Goal: Browse casually: Explore the website without a specific task or goal

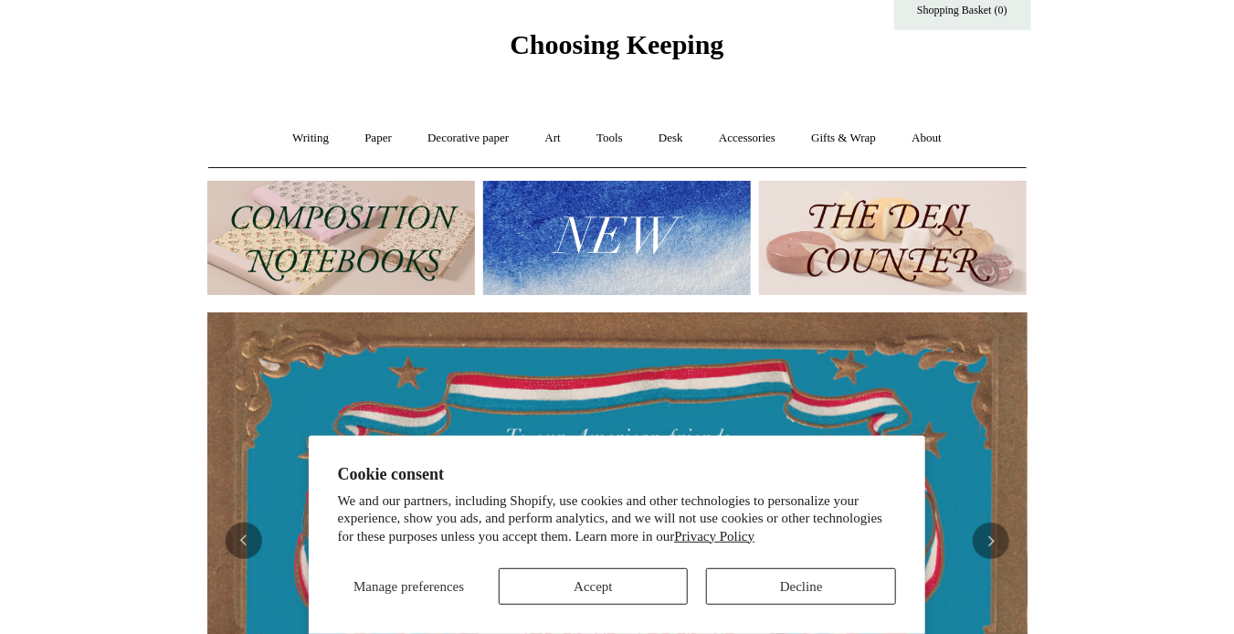
scroll to position [274, 0]
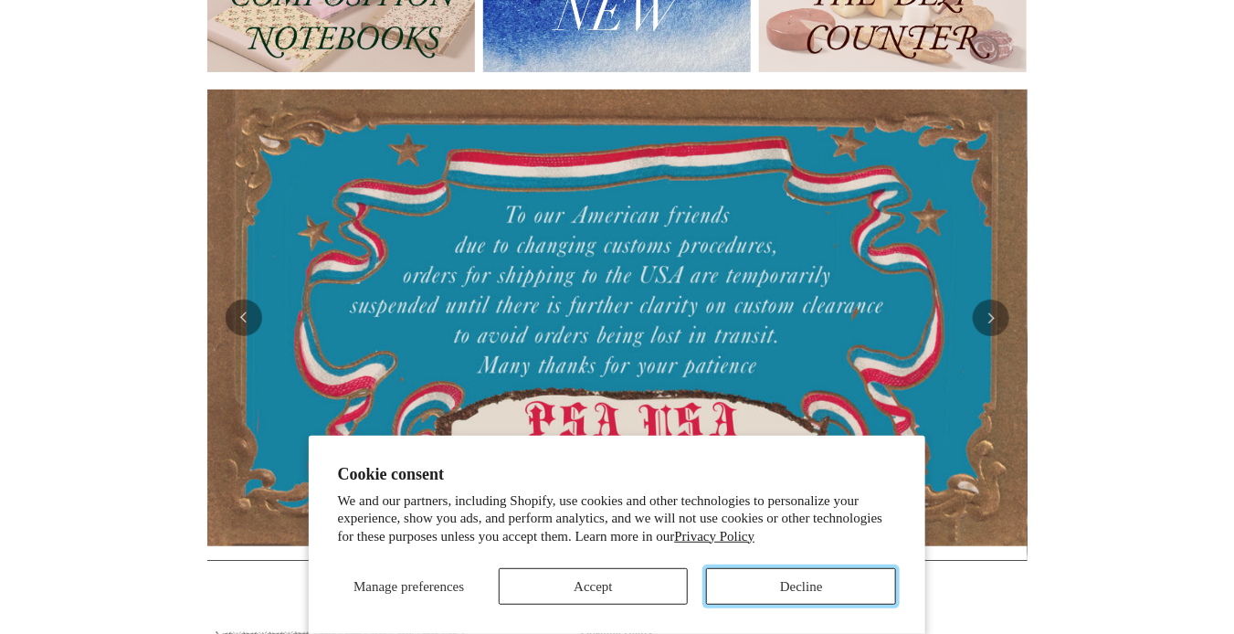
click at [767, 588] on button "Decline" at bounding box center [801, 586] width 190 height 37
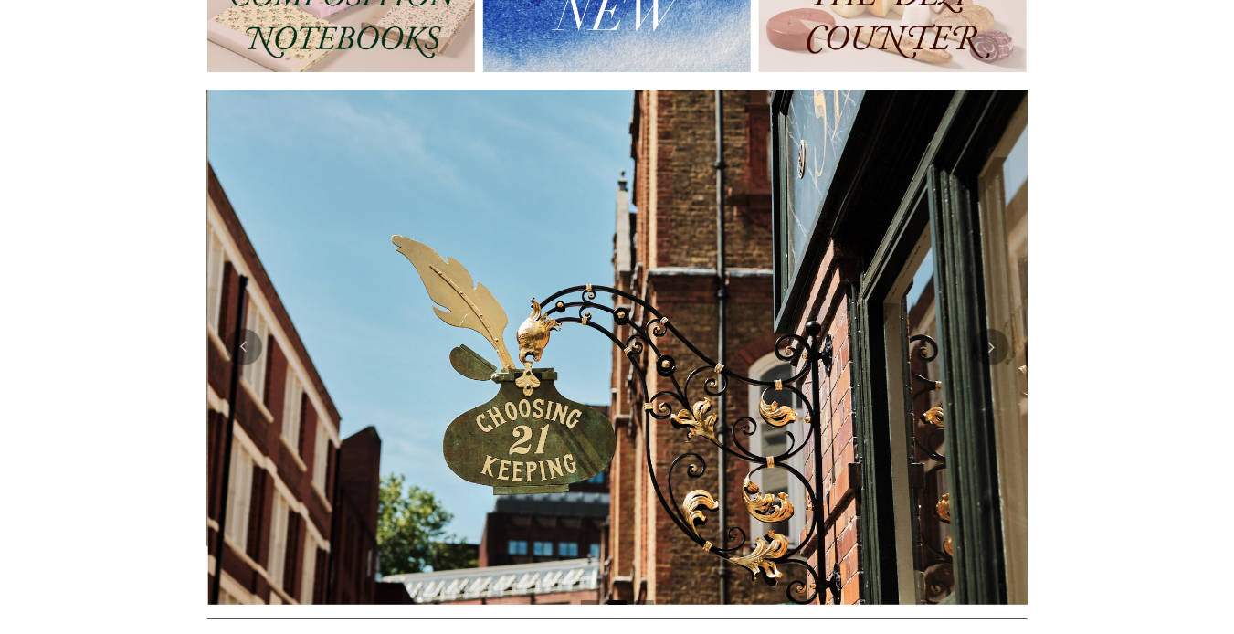
scroll to position [0, 820]
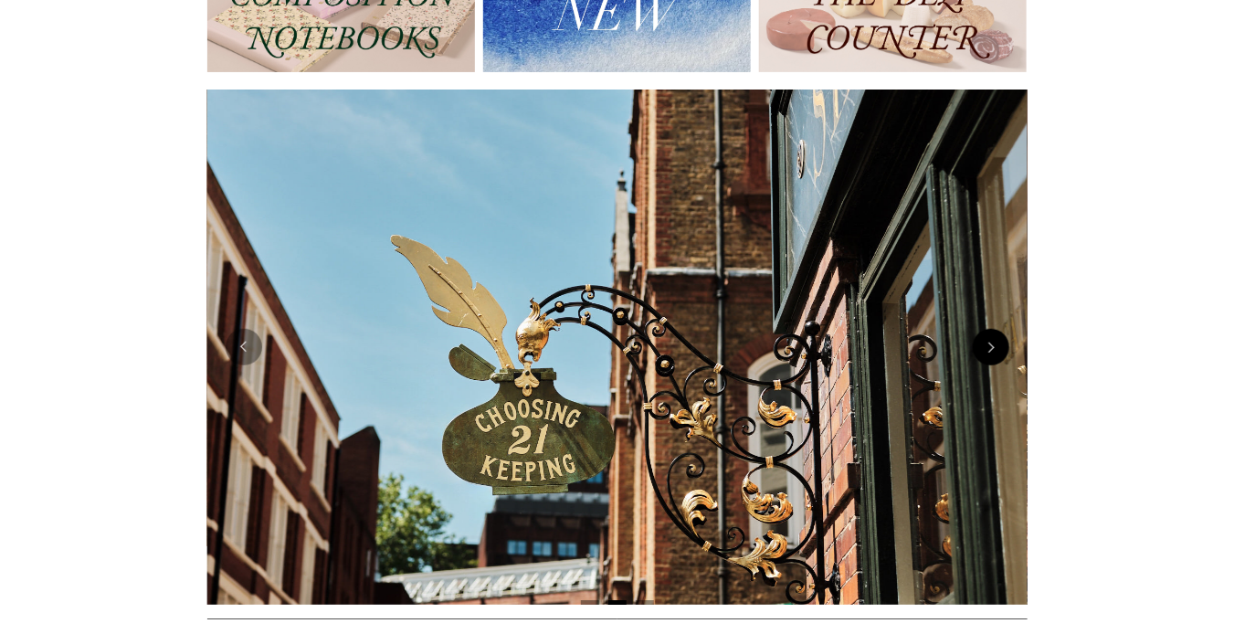
click at [994, 361] on button "Next" at bounding box center [990, 347] width 37 height 37
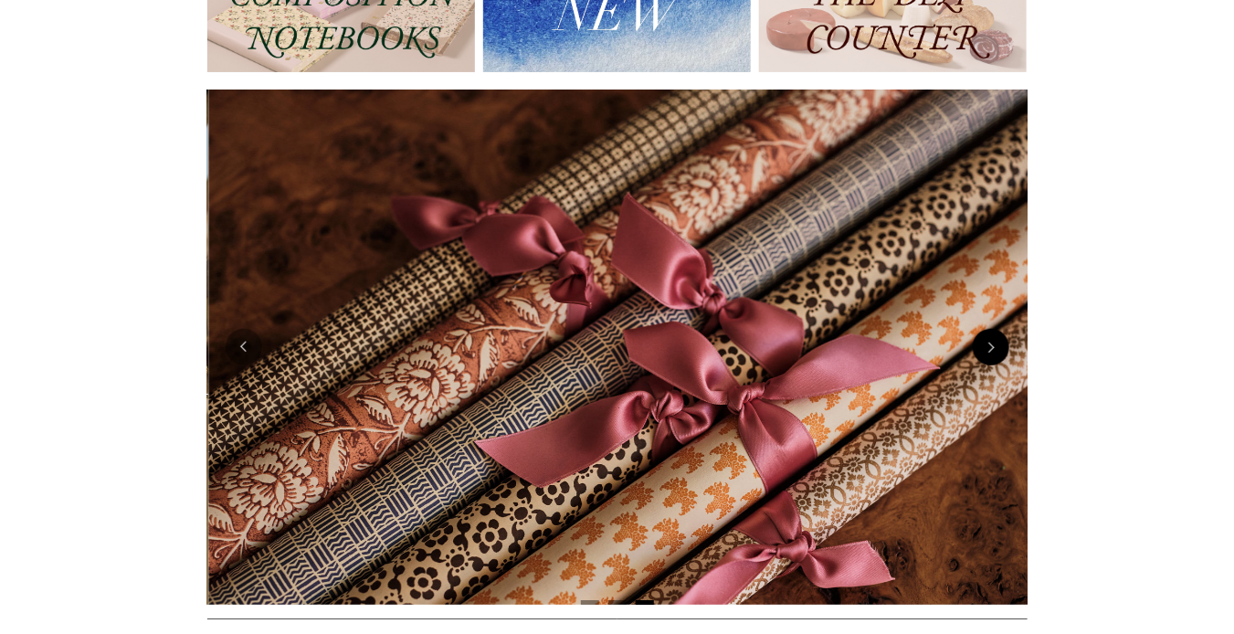
scroll to position [0, 1640]
click at [989, 350] on button "Next" at bounding box center [990, 347] width 37 height 37
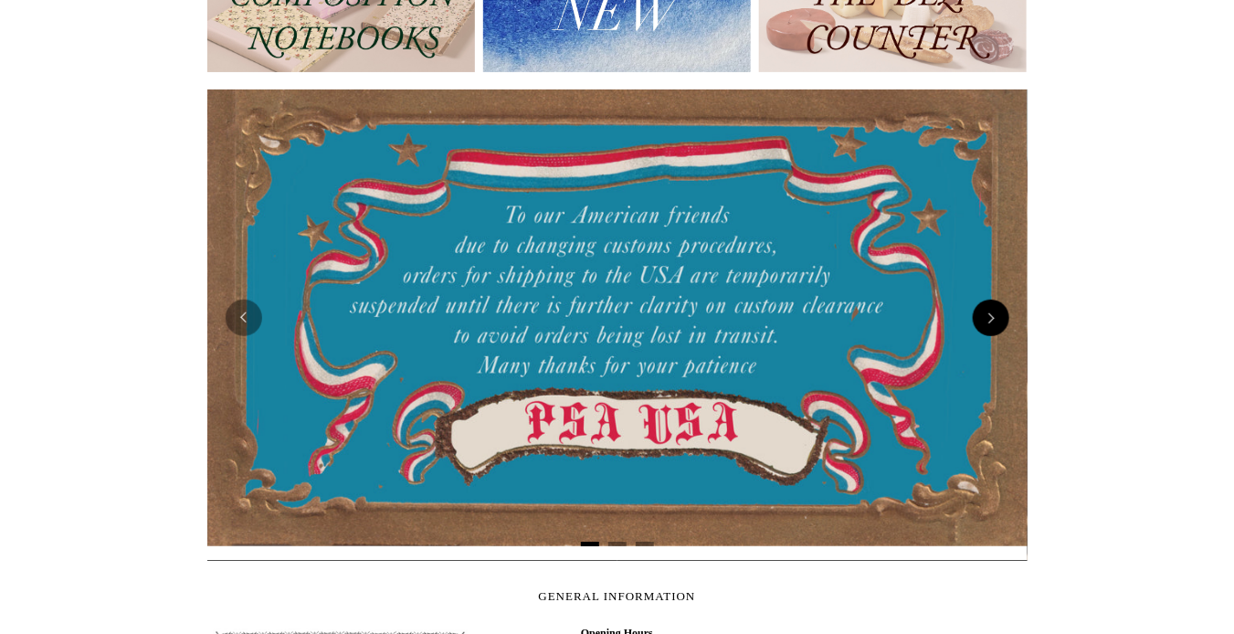
scroll to position [0, 0]
click at [989, 350] on img at bounding box center [617, 317] width 820 height 457
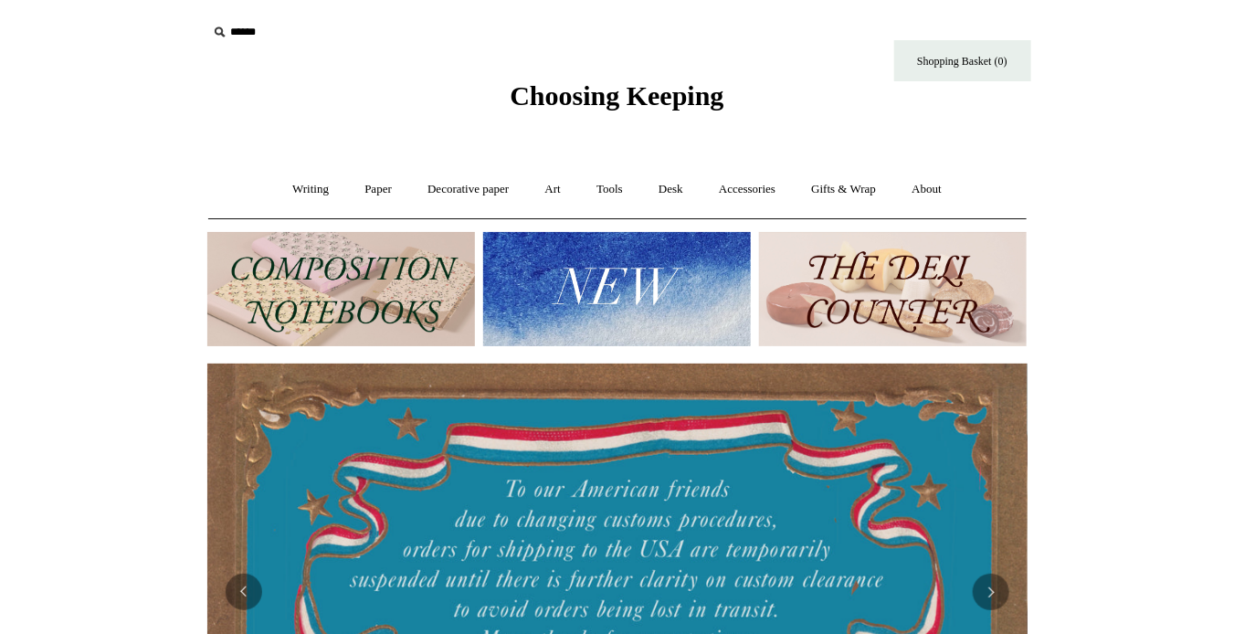
click at [351, 278] on img at bounding box center [341, 289] width 268 height 114
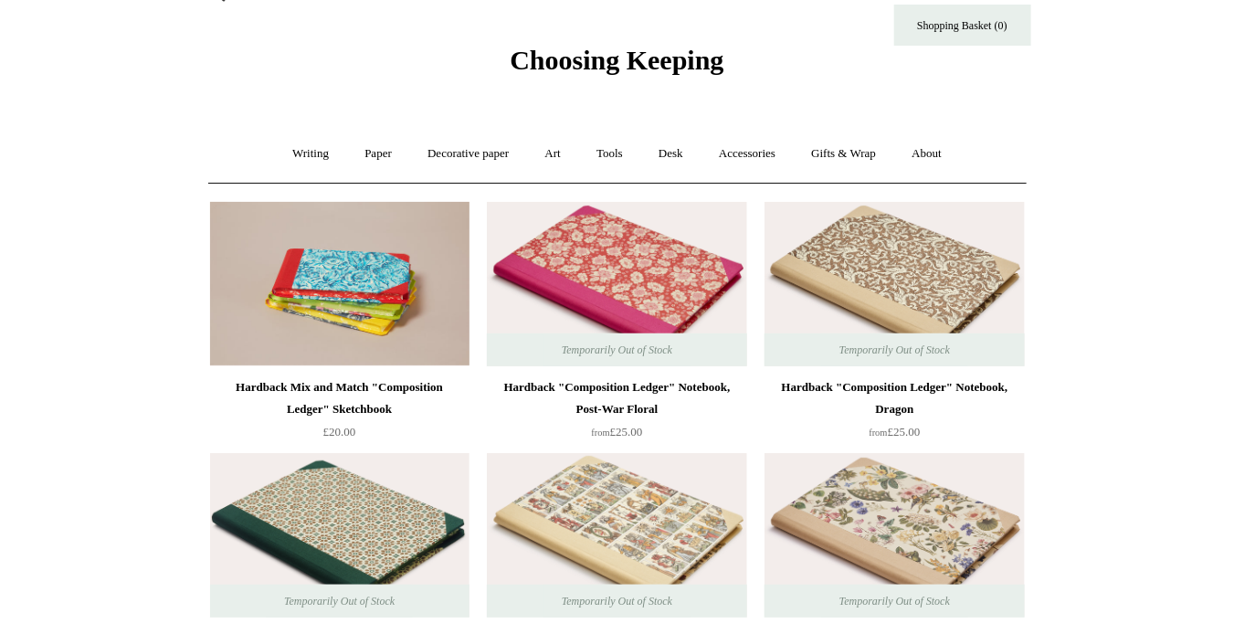
scroll to position [183, 0]
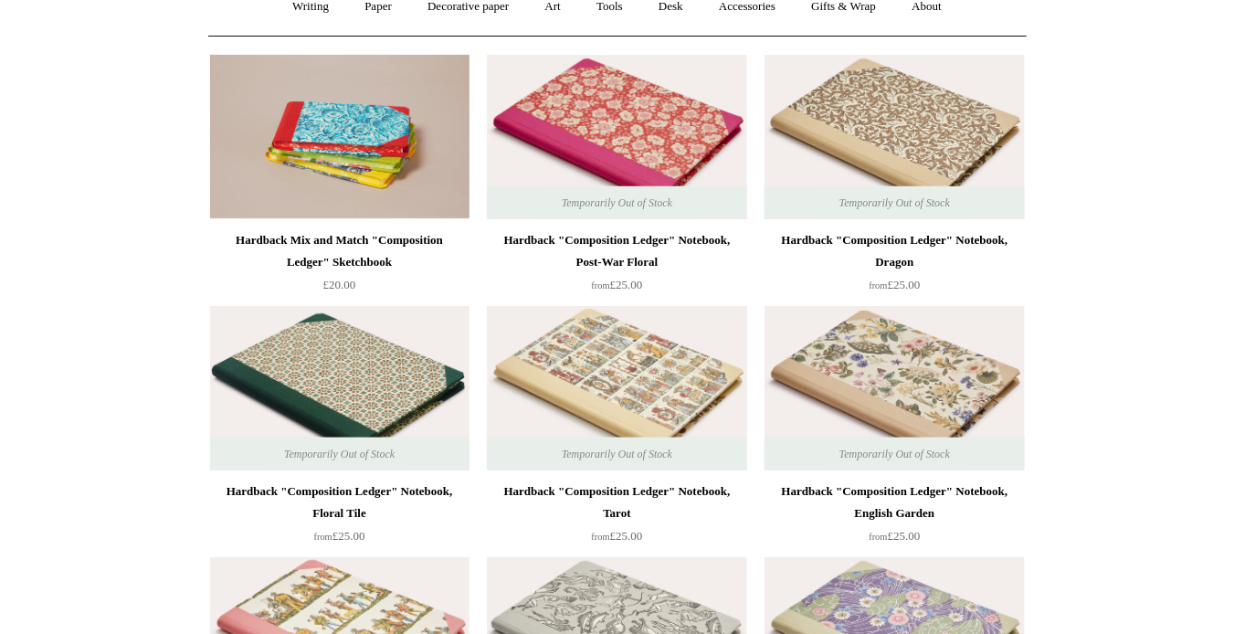
click at [654, 385] on img at bounding box center [616, 388] width 259 height 164
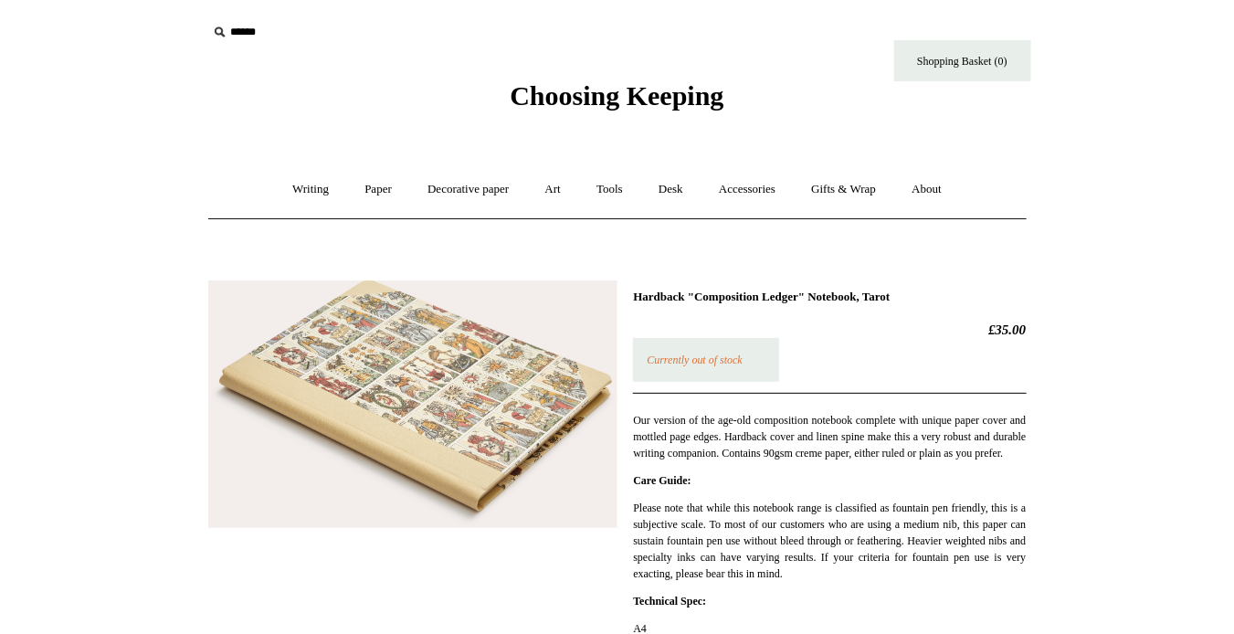
click at [453, 373] on img at bounding box center [412, 404] width 409 height 248
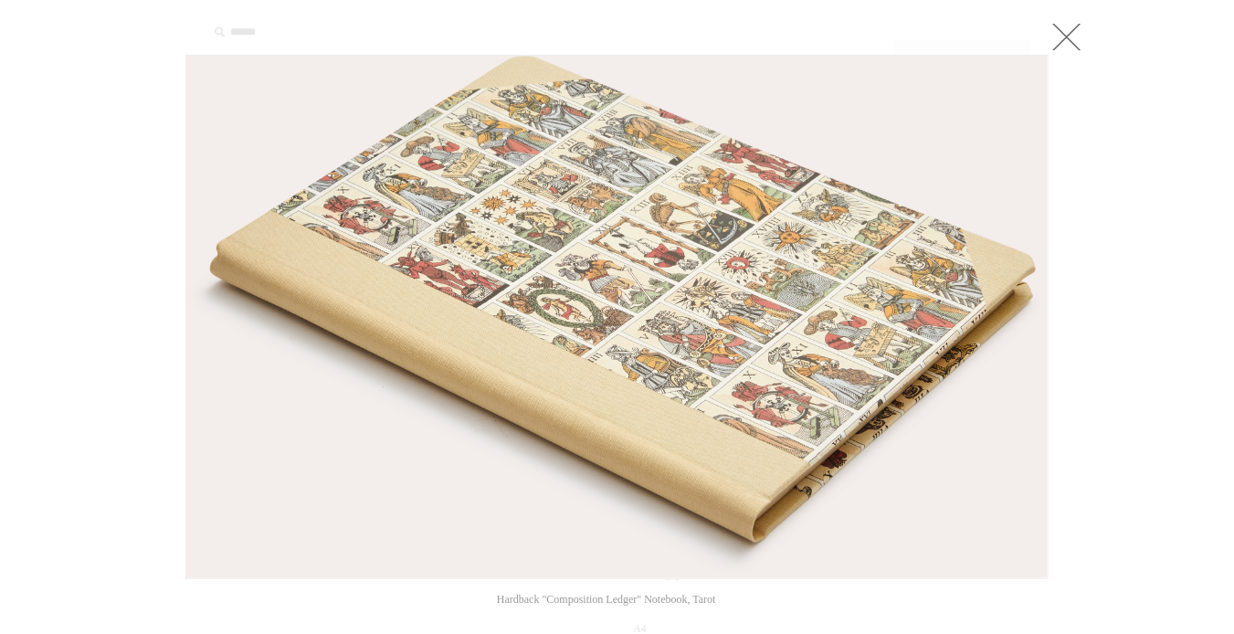
click at [1067, 29] on link at bounding box center [1066, 36] width 37 height 37
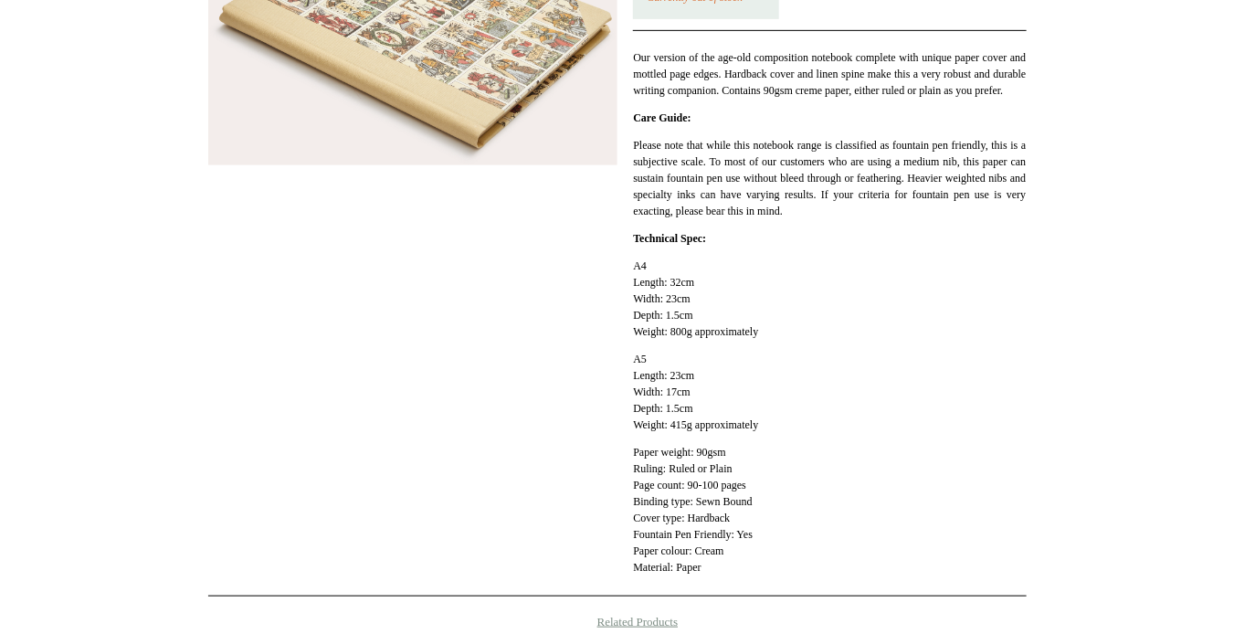
scroll to position [365, 0]
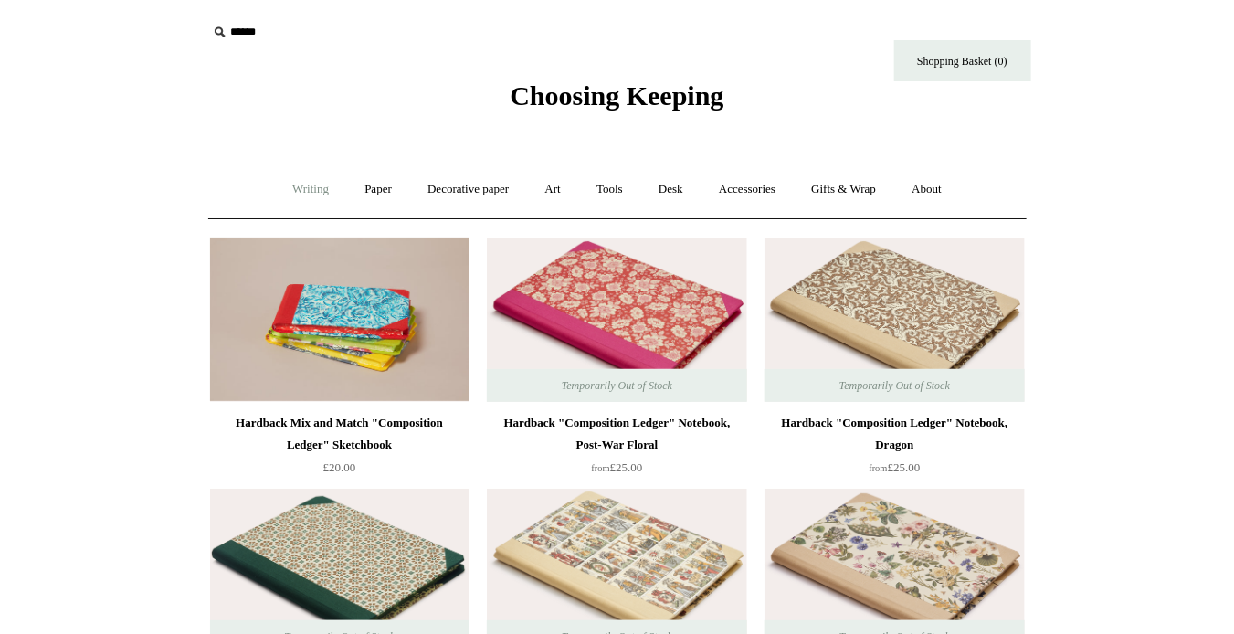
click at [304, 190] on link "Writing +" at bounding box center [310, 189] width 69 height 48
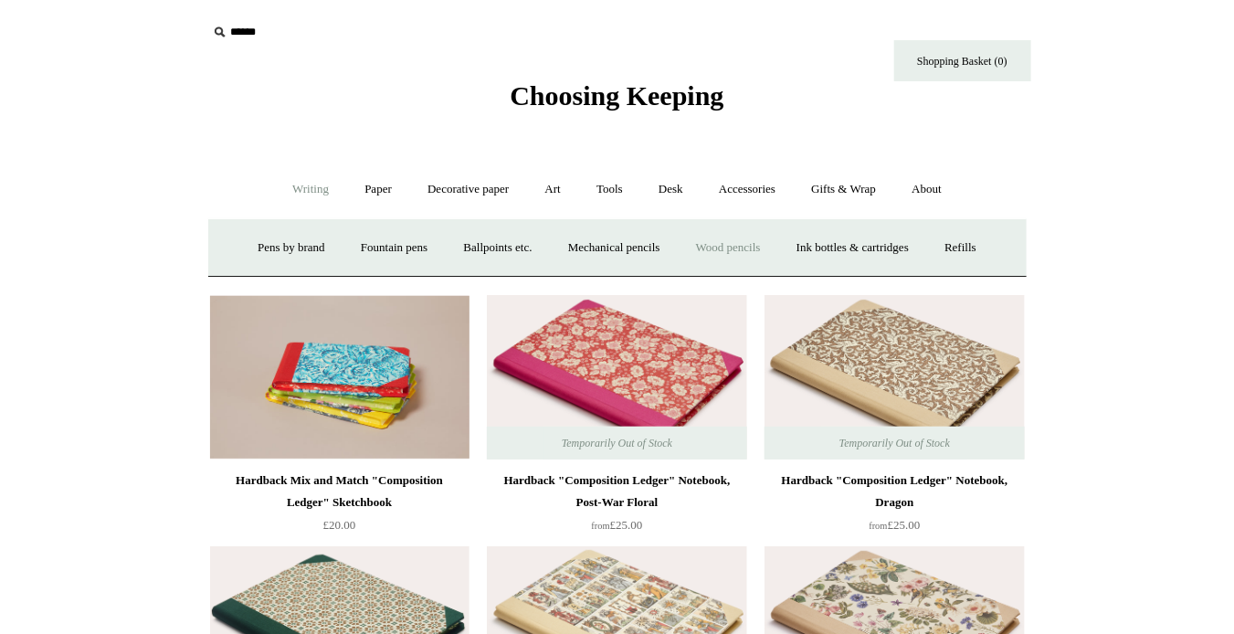
click at [720, 248] on link "Wood pencils +" at bounding box center [728, 248] width 98 height 48
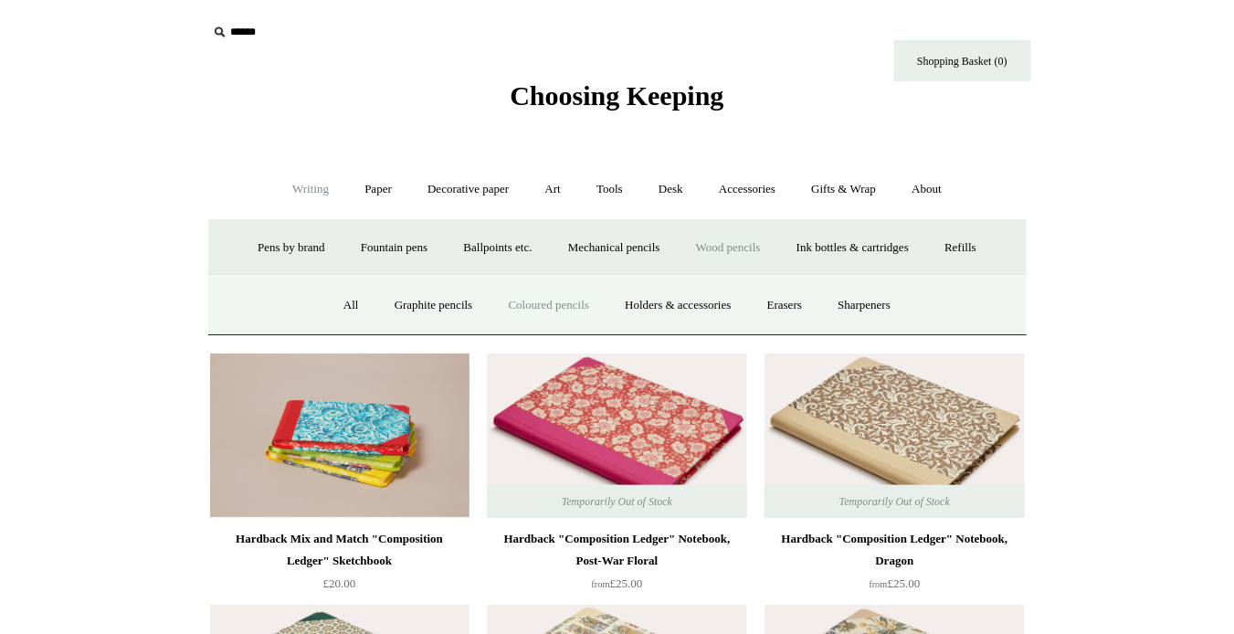
click at [538, 307] on link "Coloured pencils" at bounding box center [548, 305] width 113 height 48
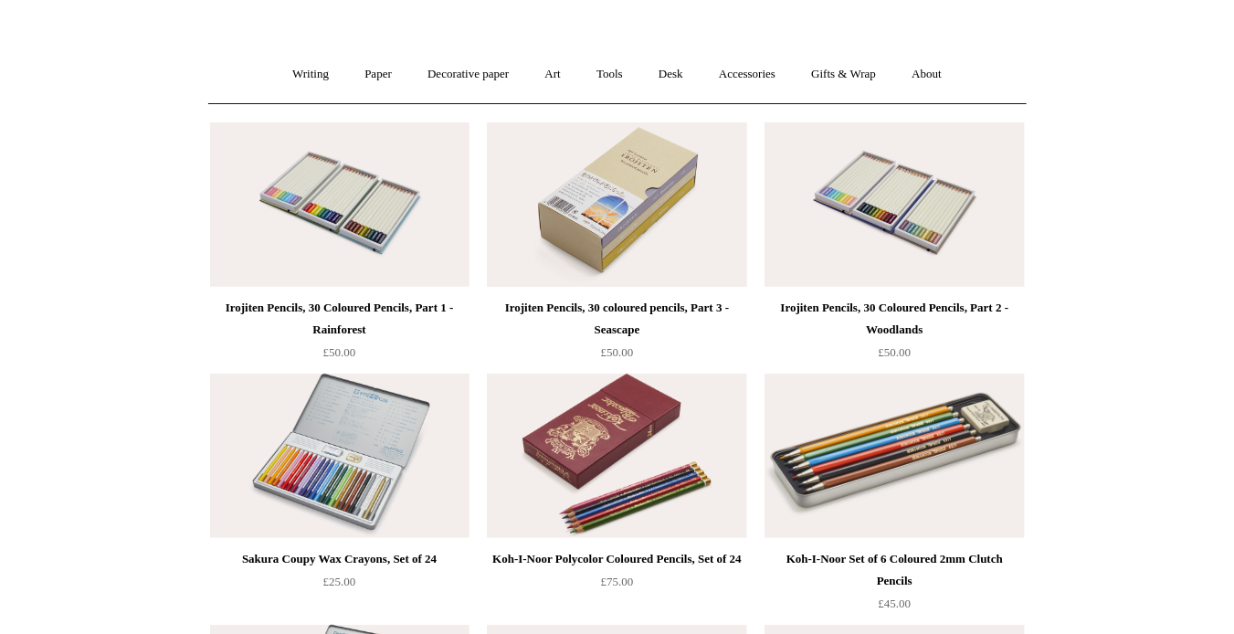
scroll to position [183, 0]
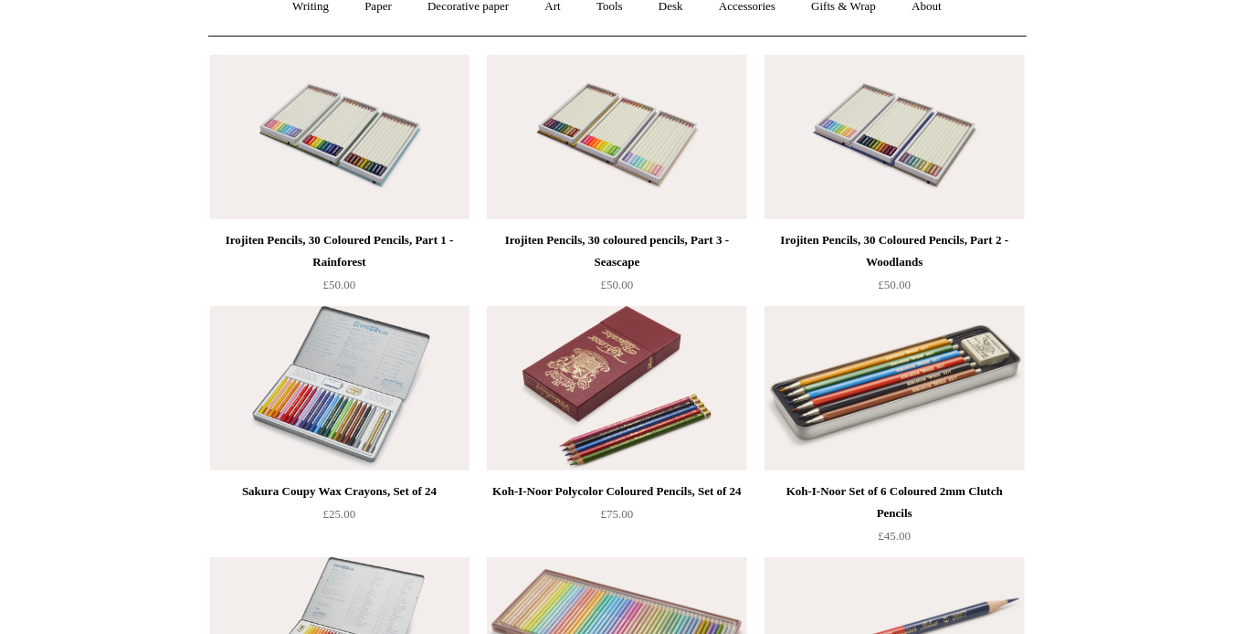
click at [843, 390] on img at bounding box center [893, 388] width 259 height 164
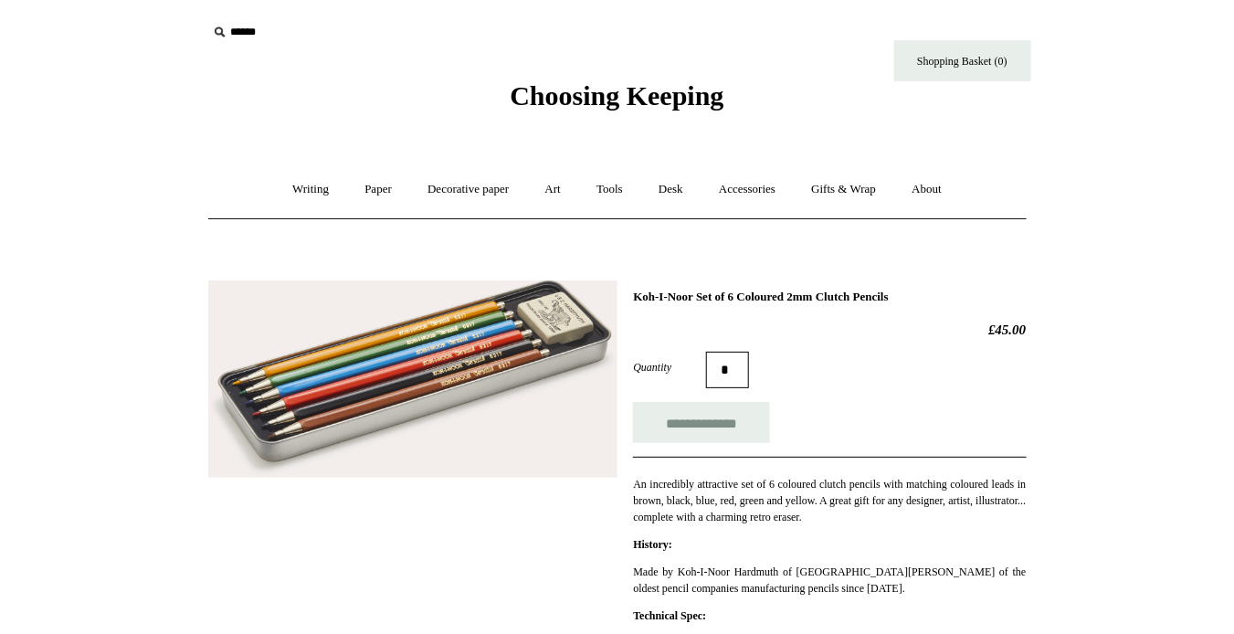
click at [277, 396] on img at bounding box center [412, 378] width 409 height 197
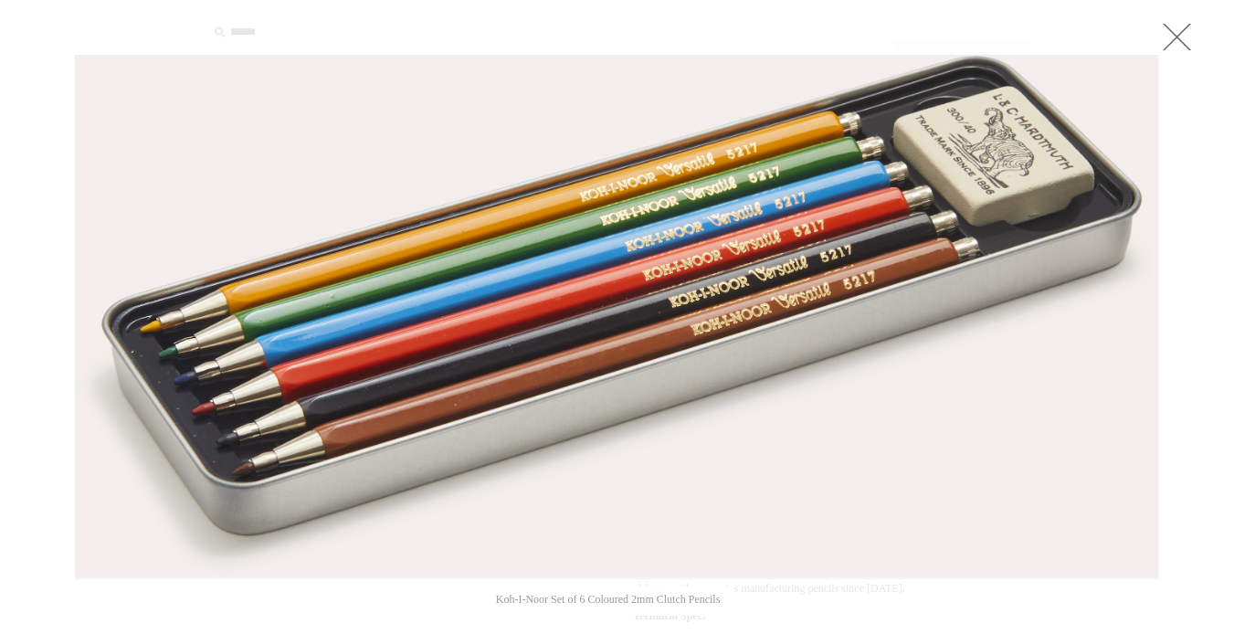
click at [1185, 37] on link at bounding box center [1177, 36] width 37 height 37
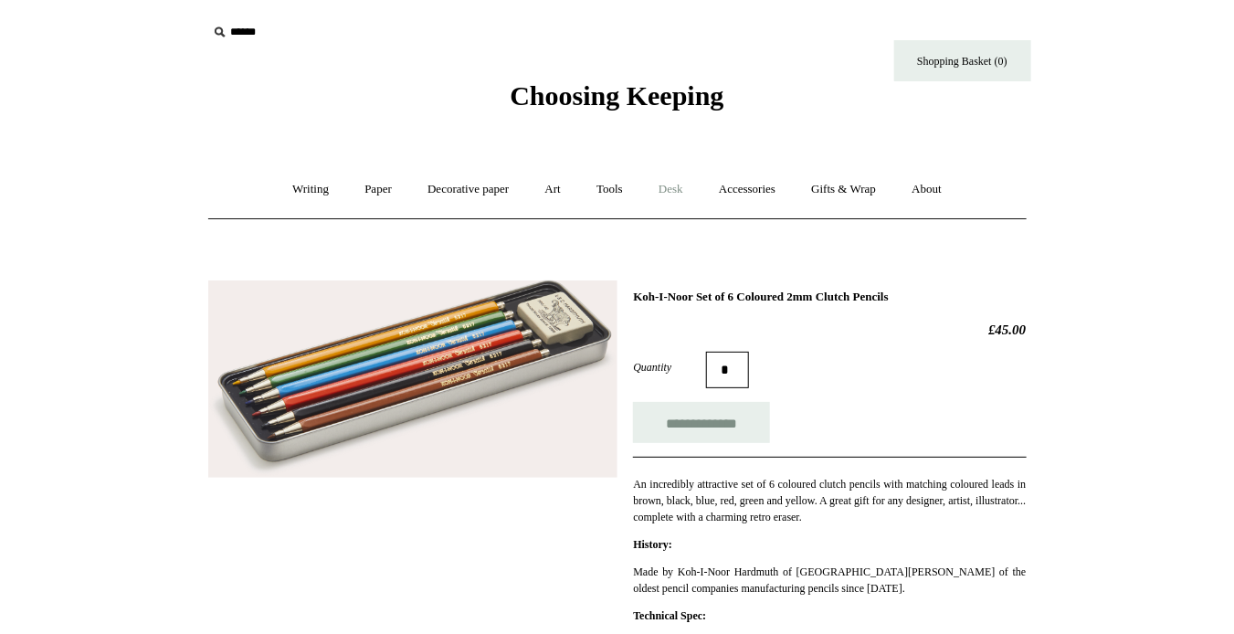
click at [689, 186] on link "Desk +" at bounding box center [671, 189] width 58 height 48
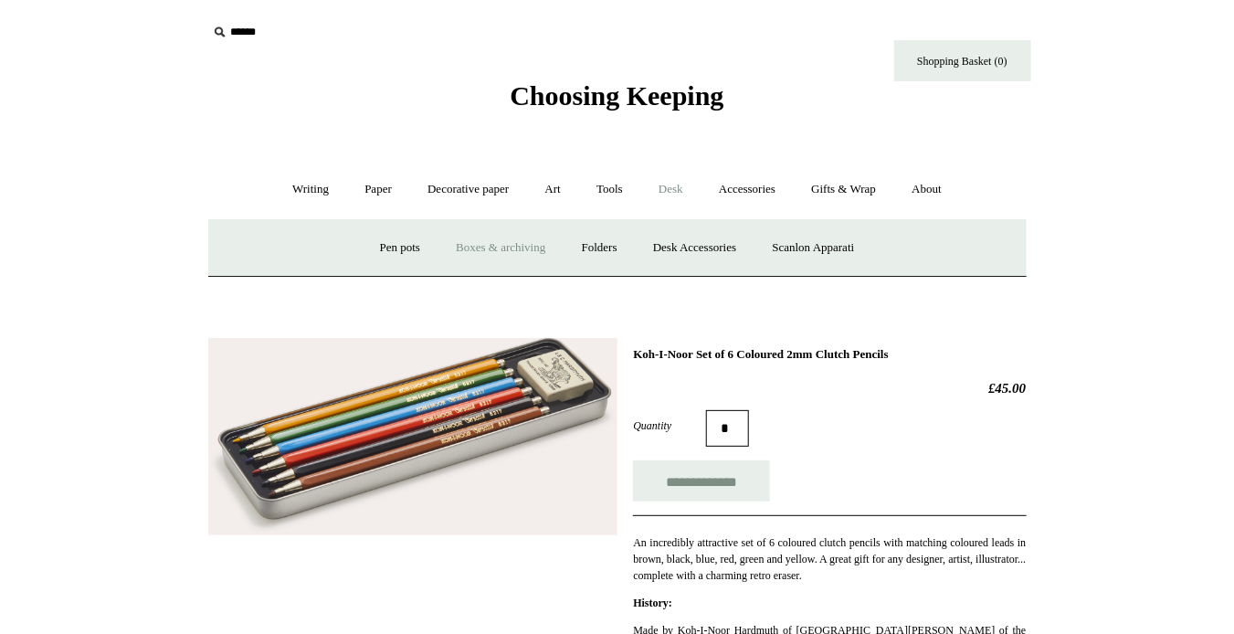
click at [533, 247] on link "Boxes & archiving" at bounding box center [500, 248] width 122 height 48
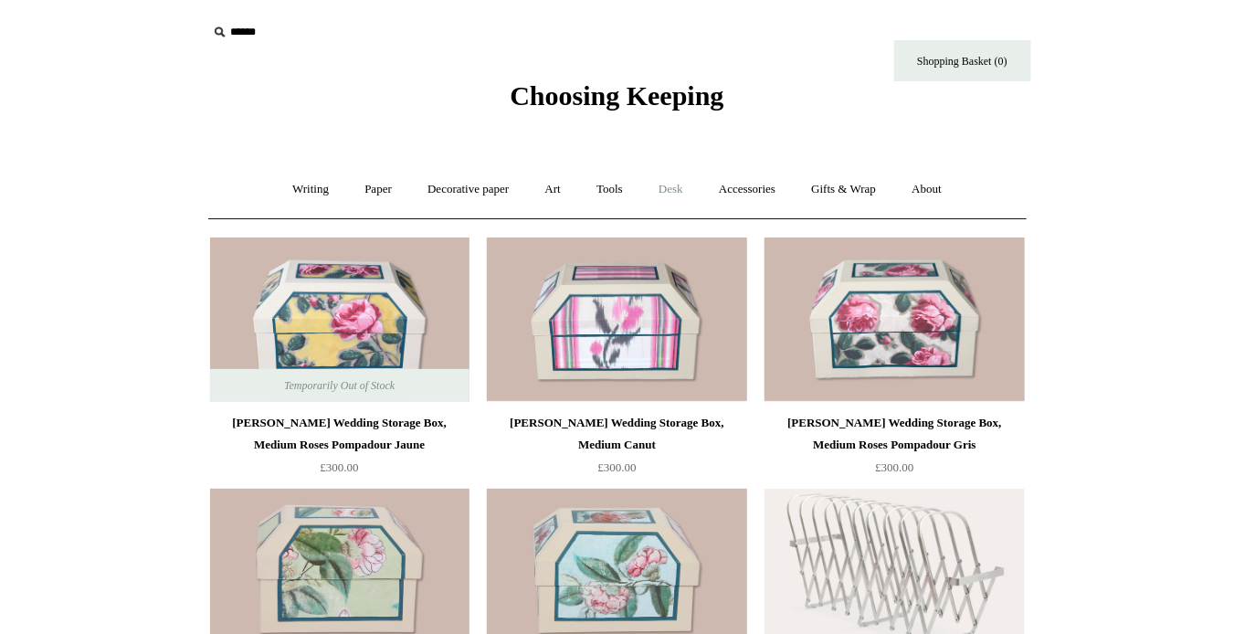
click at [675, 186] on link "Desk +" at bounding box center [671, 189] width 58 height 48
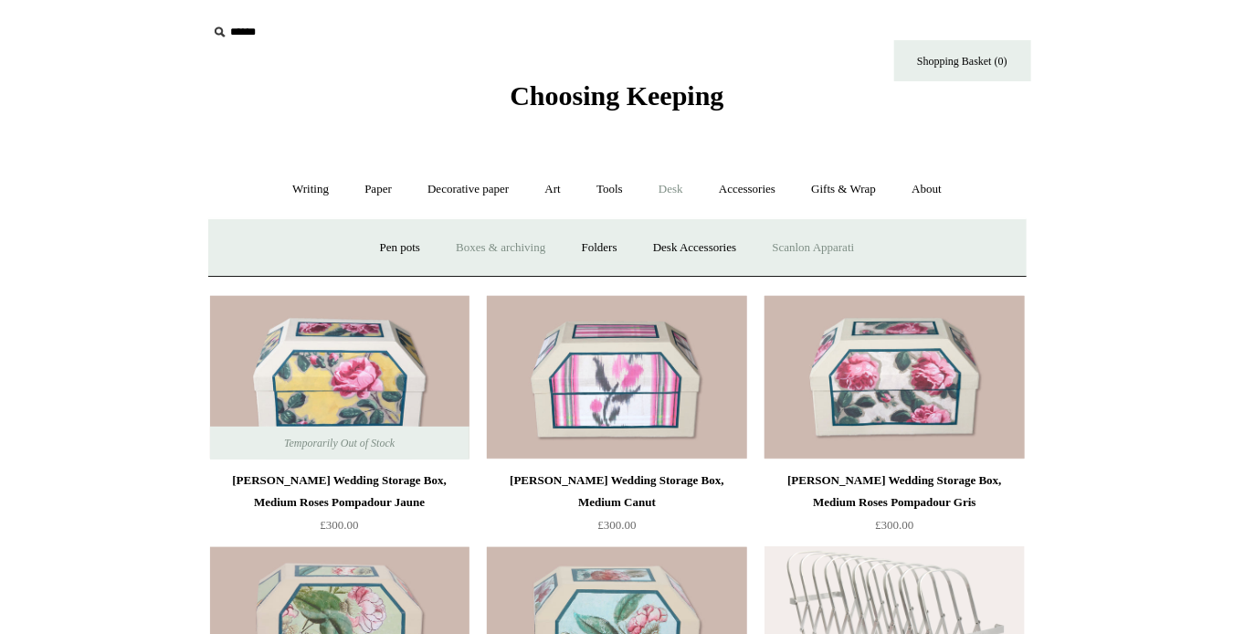
click at [791, 248] on link "Scanlon Apparati" at bounding box center [813, 248] width 115 height 48
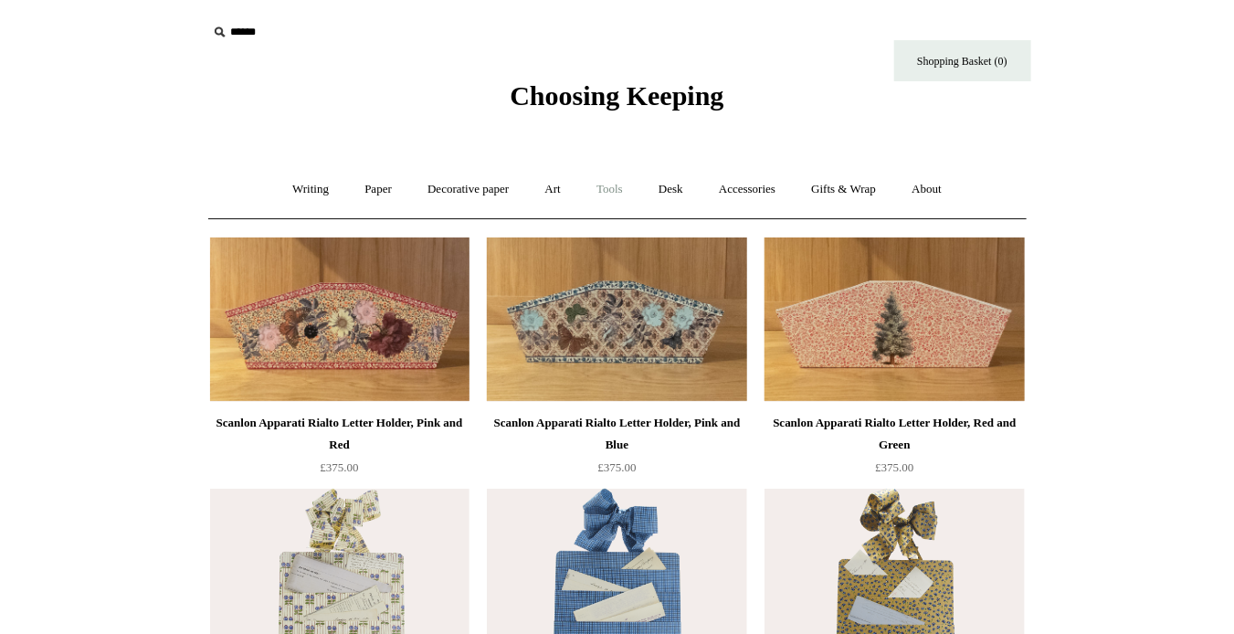
click at [610, 190] on link "Tools +" at bounding box center [609, 189] width 59 height 48
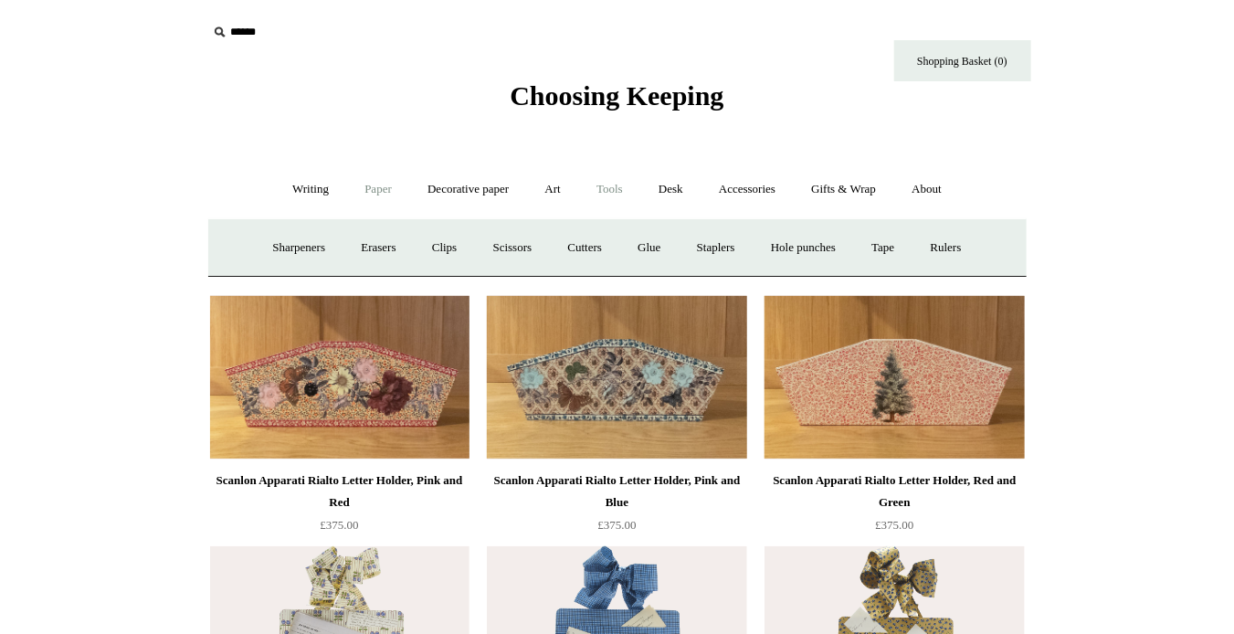
click at [364, 195] on link "Paper +" at bounding box center [378, 189] width 60 height 48
click at [352, 250] on link "Notebooks +" at bounding box center [362, 248] width 84 height 48
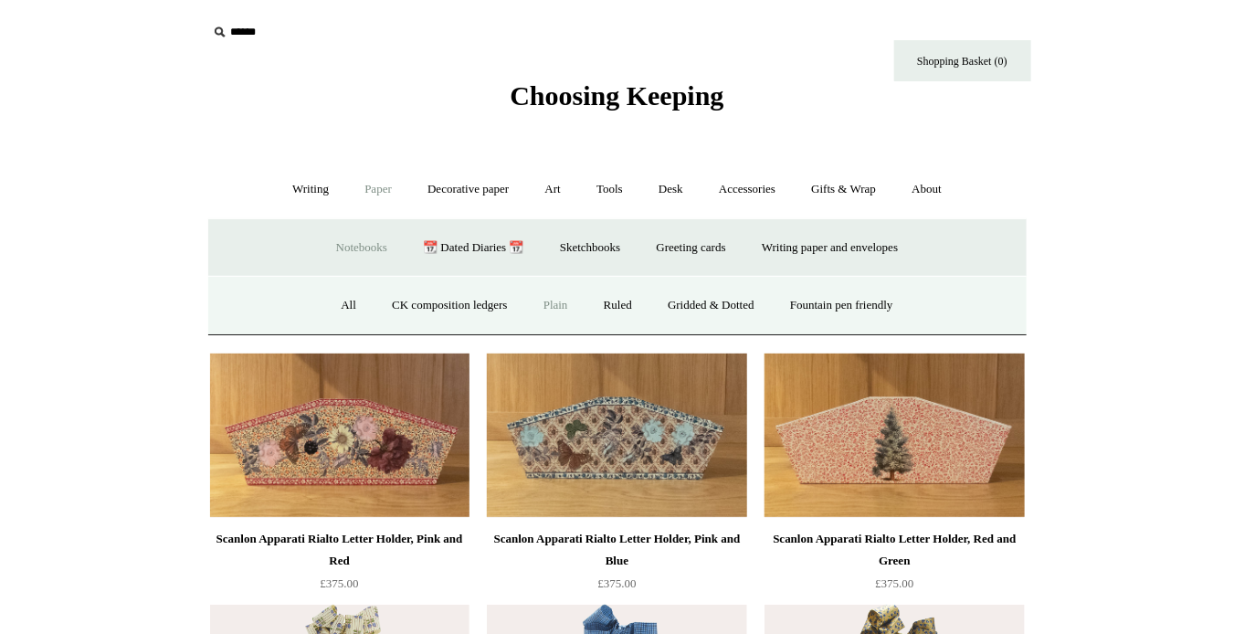
click at [557, 306] on link "Plain" at bounding box center [556, 305] width 58 height 48
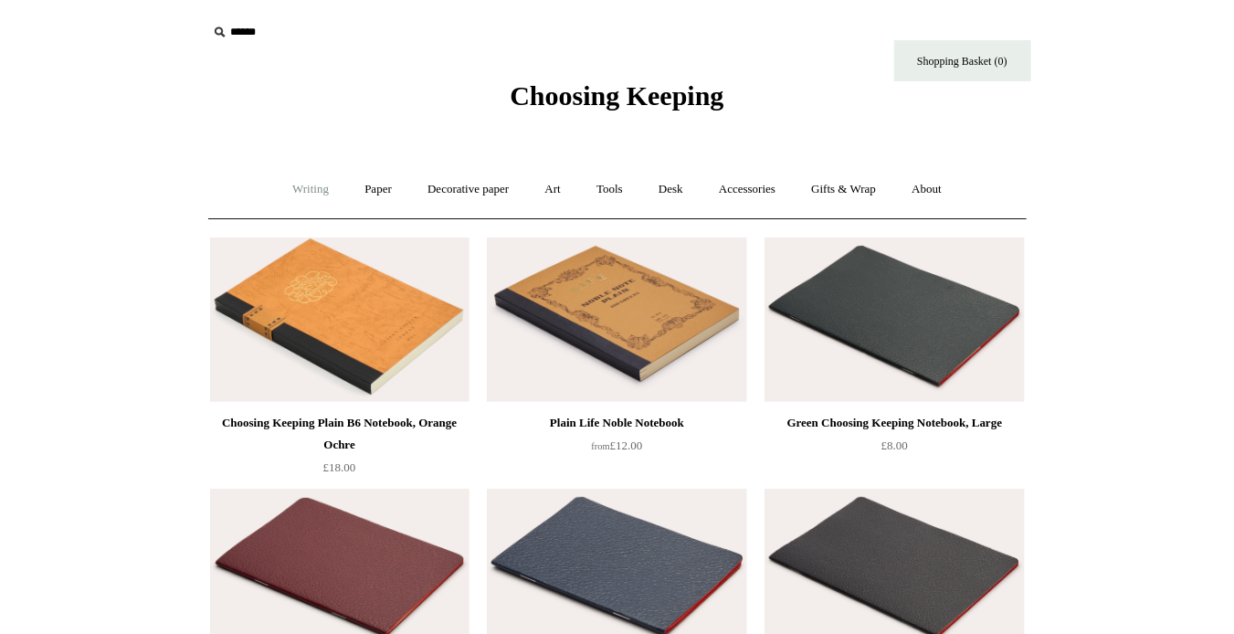
click at [288, 192] on link "Writing +" at bounding box center [310, 189] width 69 height 48
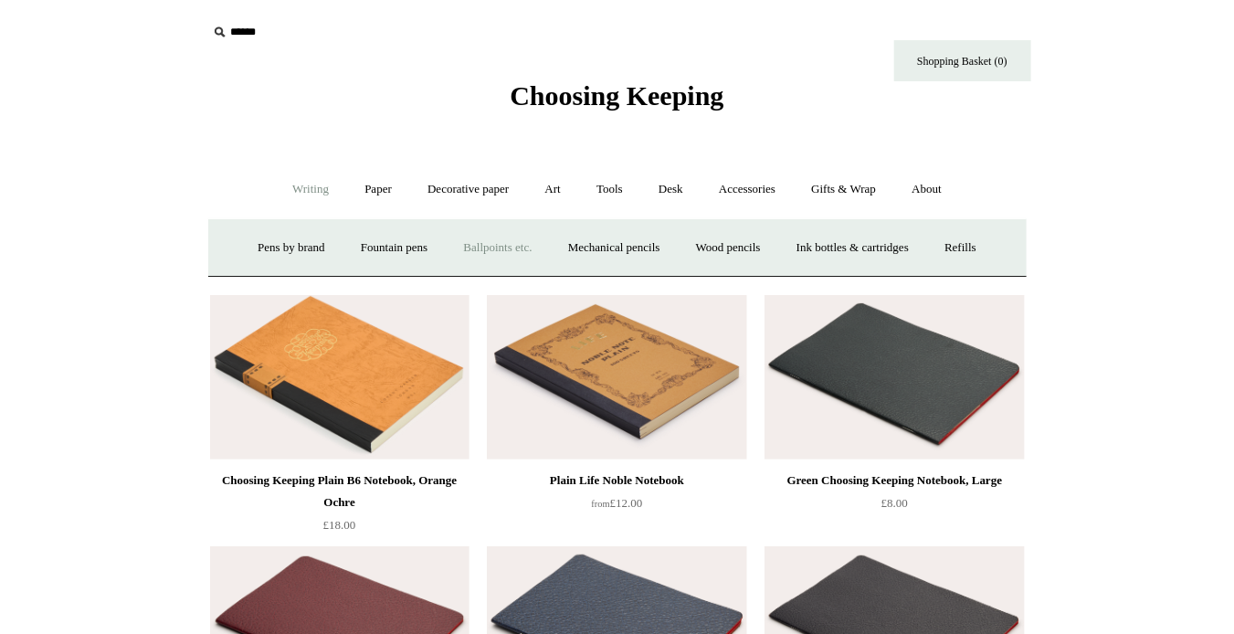
click at [498, 246] on link "Ballpoints etc. +" at bounding box center [497, 248] width 101 height 48
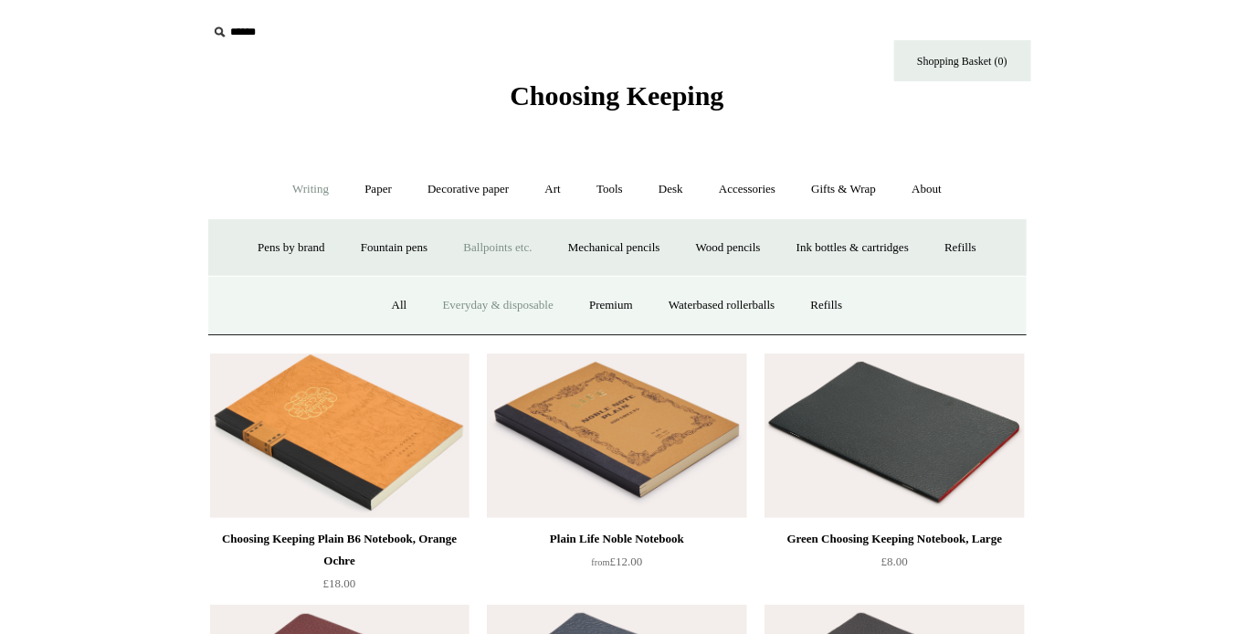
click at [451, 307] on link "Everyday & disposable" at bounding box center [497, 305] width 143 height 48
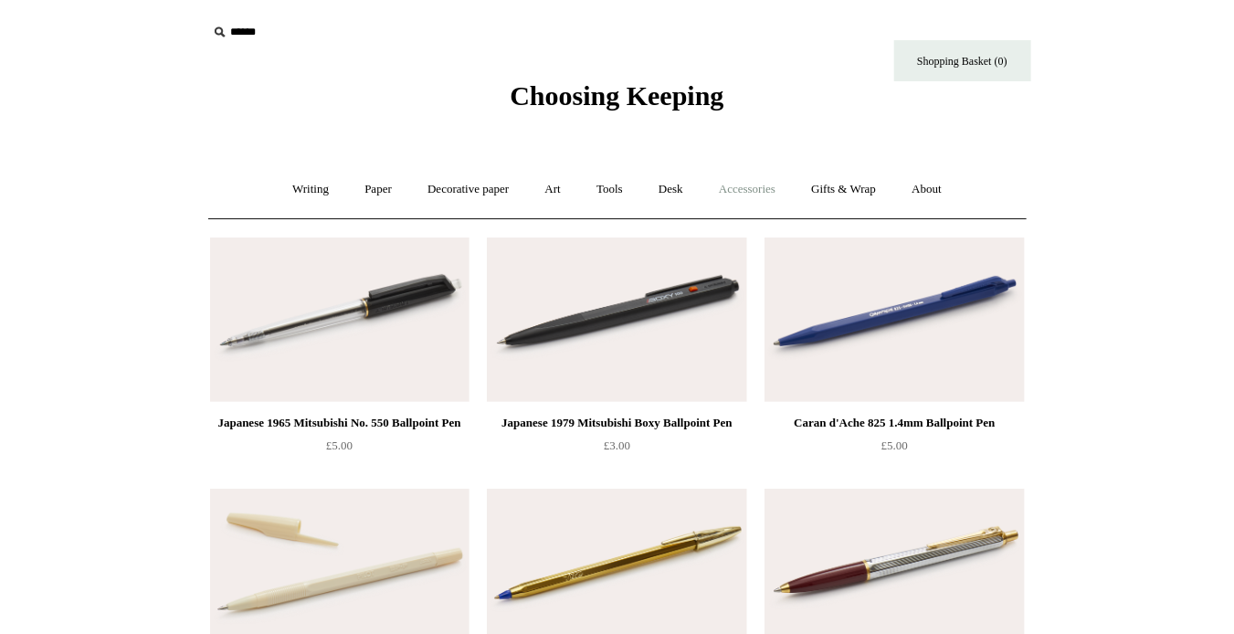
click at [757, 187] on link "Accessories +" at bounding box center [746, 189] width 89 height 48
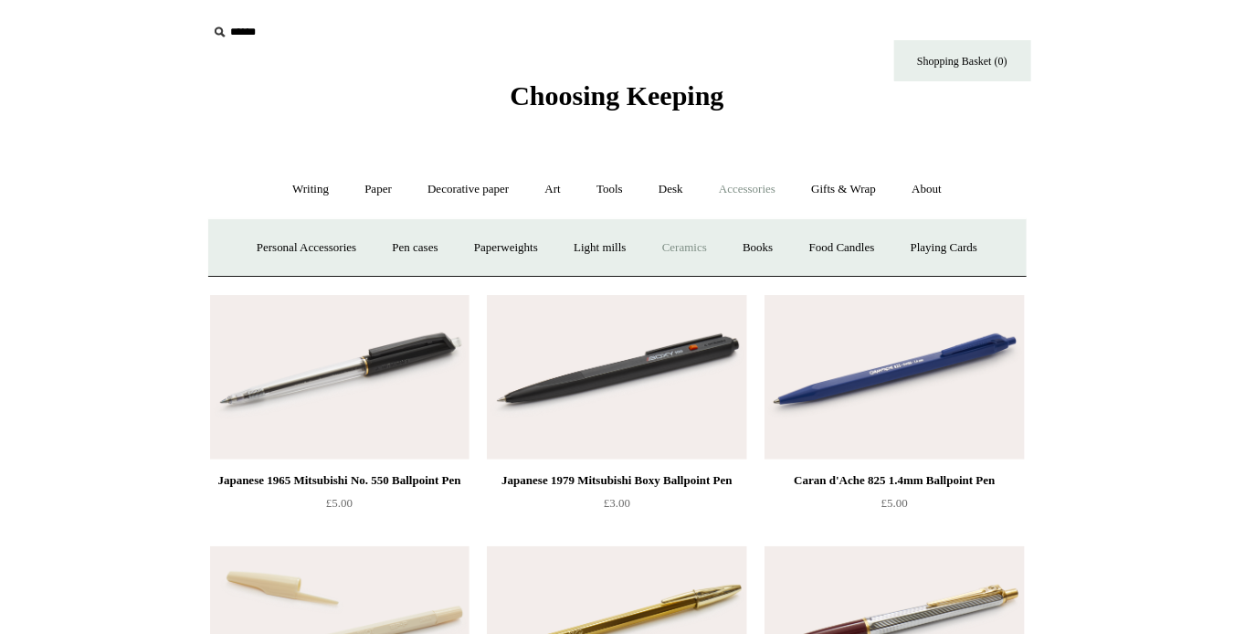
click at [690, 246] on link "Ceramics +" at bounding box center [685, 248] width 78 height 48
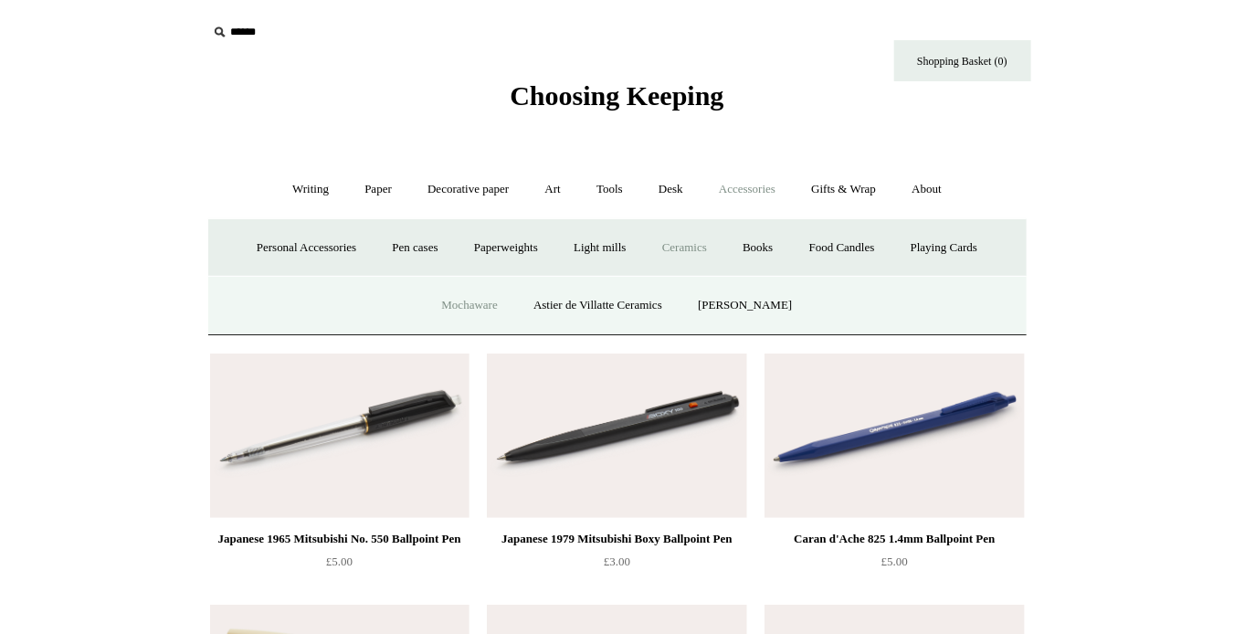
click at [490, 304] on link "Mochaware" at bounding box center [469, 305] width 89 height 48
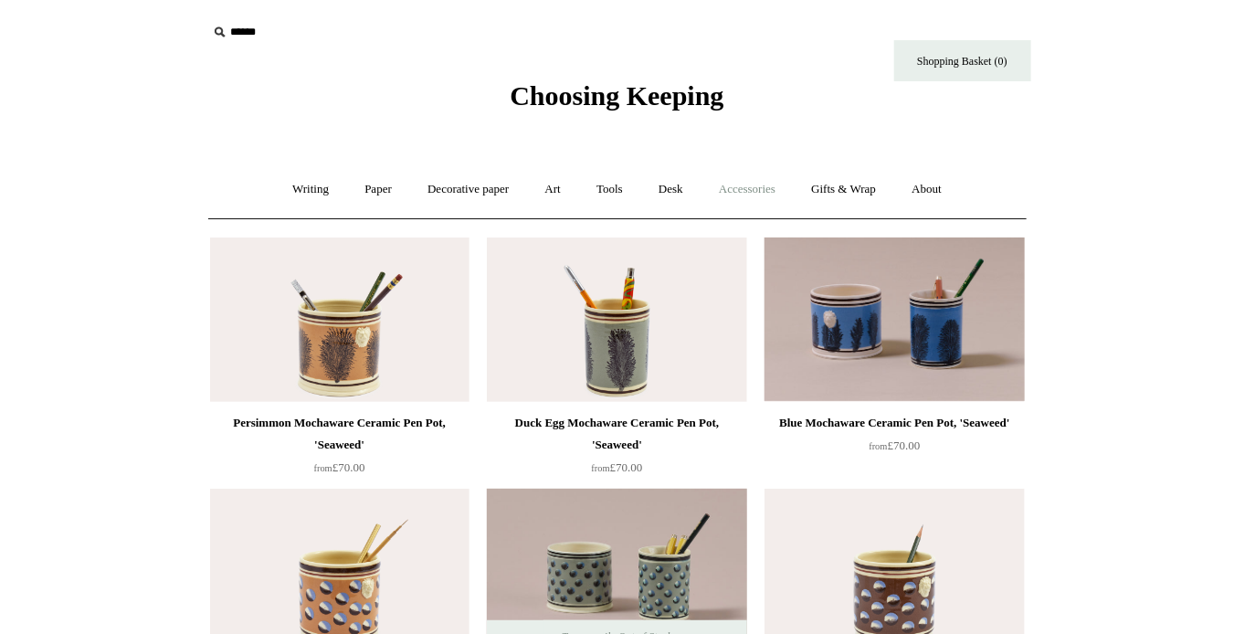
click at [741, 188] on link "Accessories +" at bounding box center [746, 189] width 89 height 48
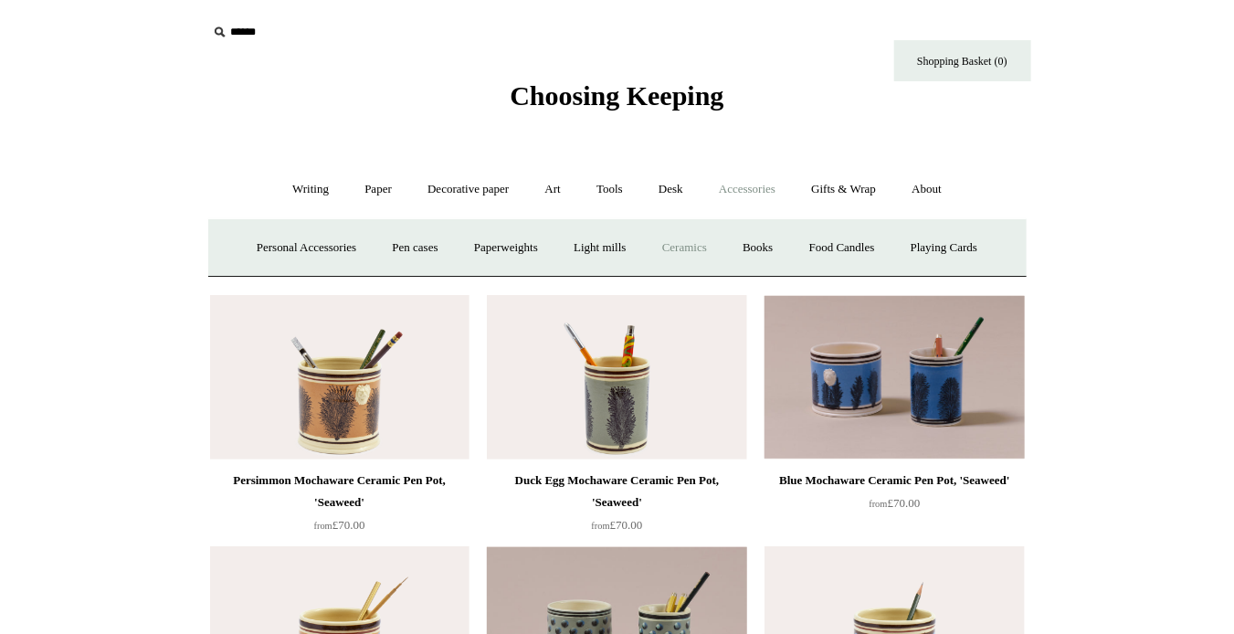
click at [688, 246] on link "Ceramics +" at bounding box center [685, 248] width 78 height 48
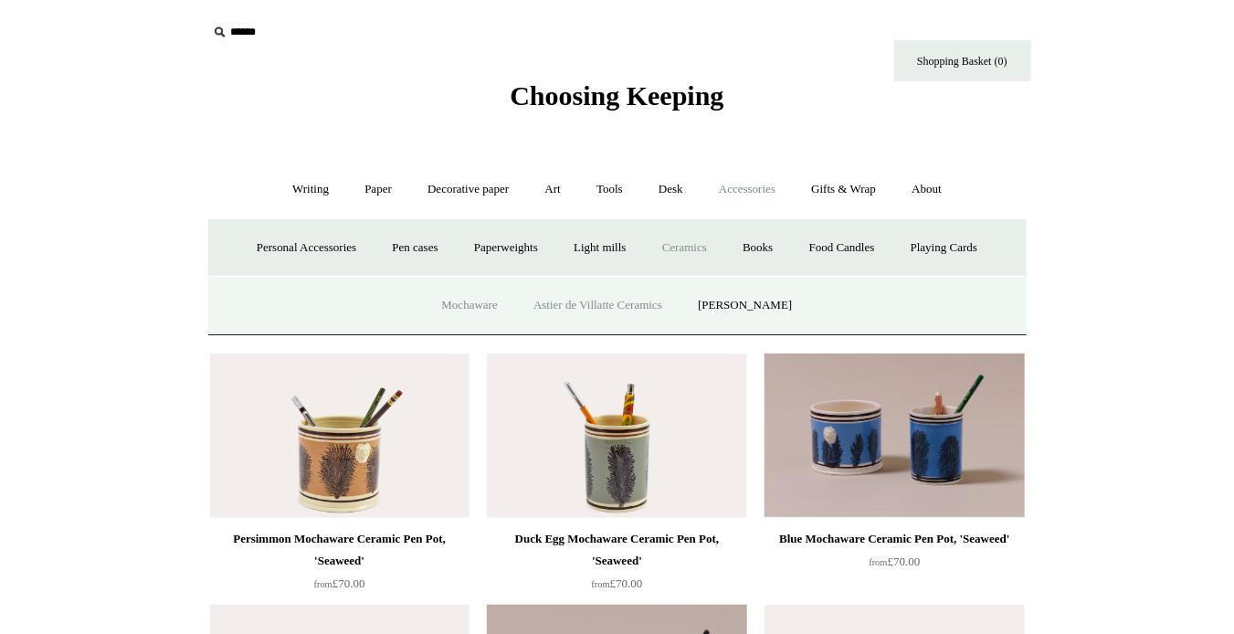
click at [639, 304] on link "Astier de Villatte Ceramics" at bounding box center [598, 305] width 162 height 48
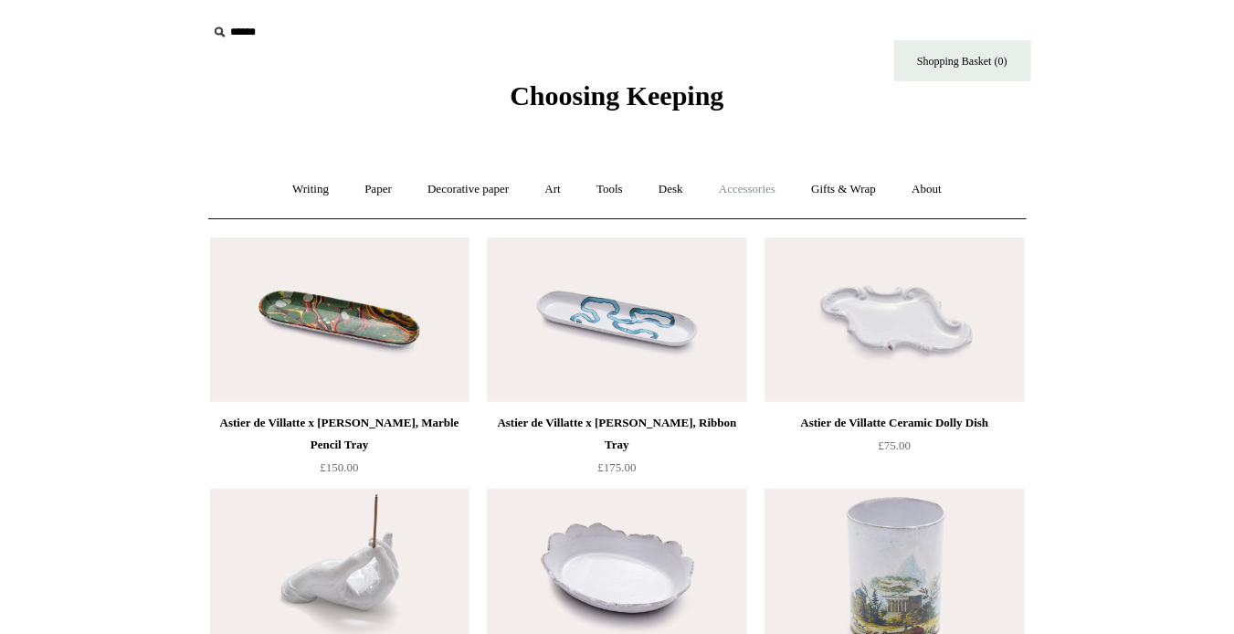
click at [740, 182] on link "Accessories +" at bounding box center [746, 189] width 89 height 48
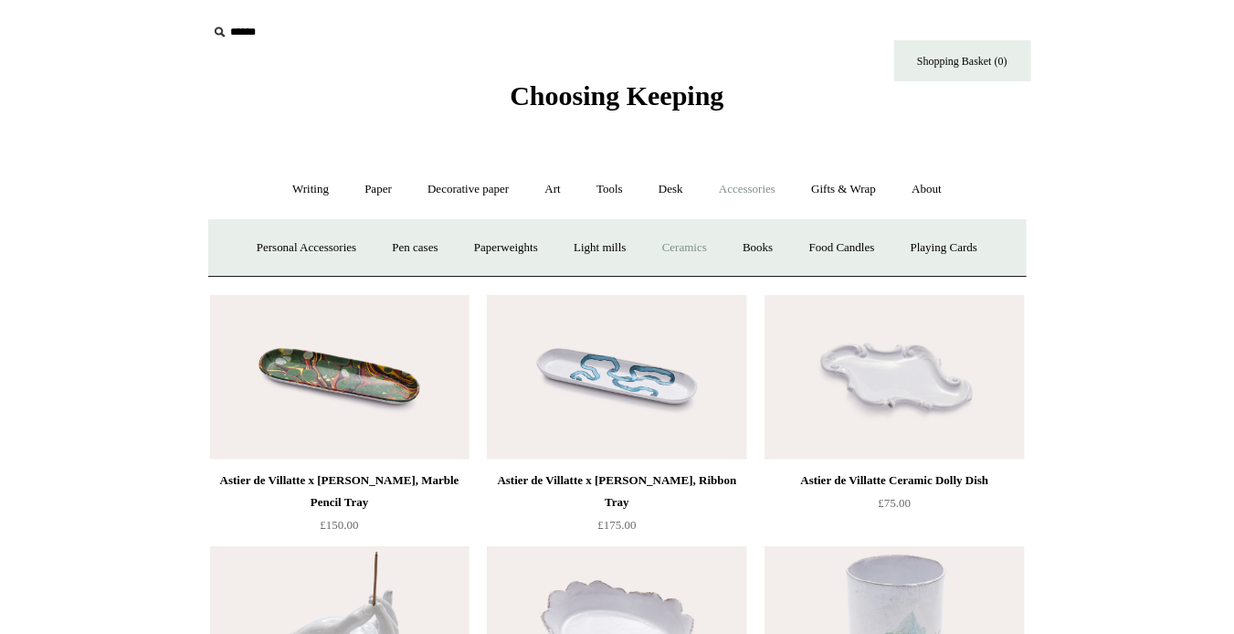
click at [689, 248] on link "Ceramics +" at bounding box center [685, 248] width 78 height 48
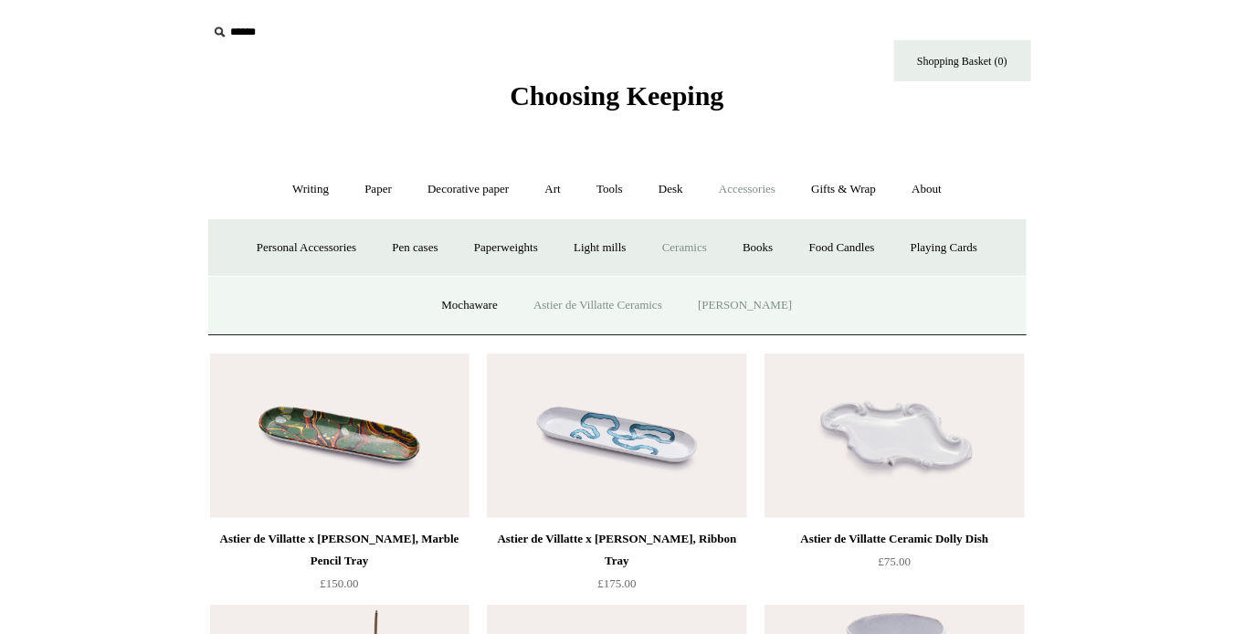
click at [782, 295] on link "[PERSON_NAME]" at bounding box center [744, 305] width 127 height 48
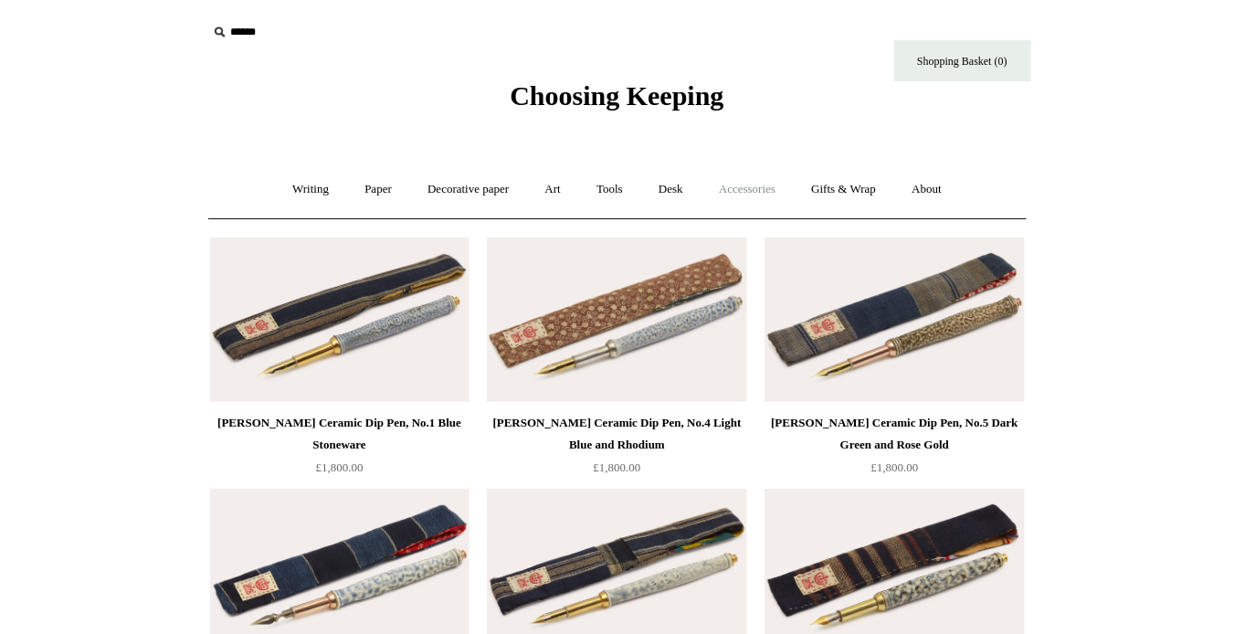
click at [733, 190] on link "Accessories +" at bounding box center [746, 189] width 89 height 48
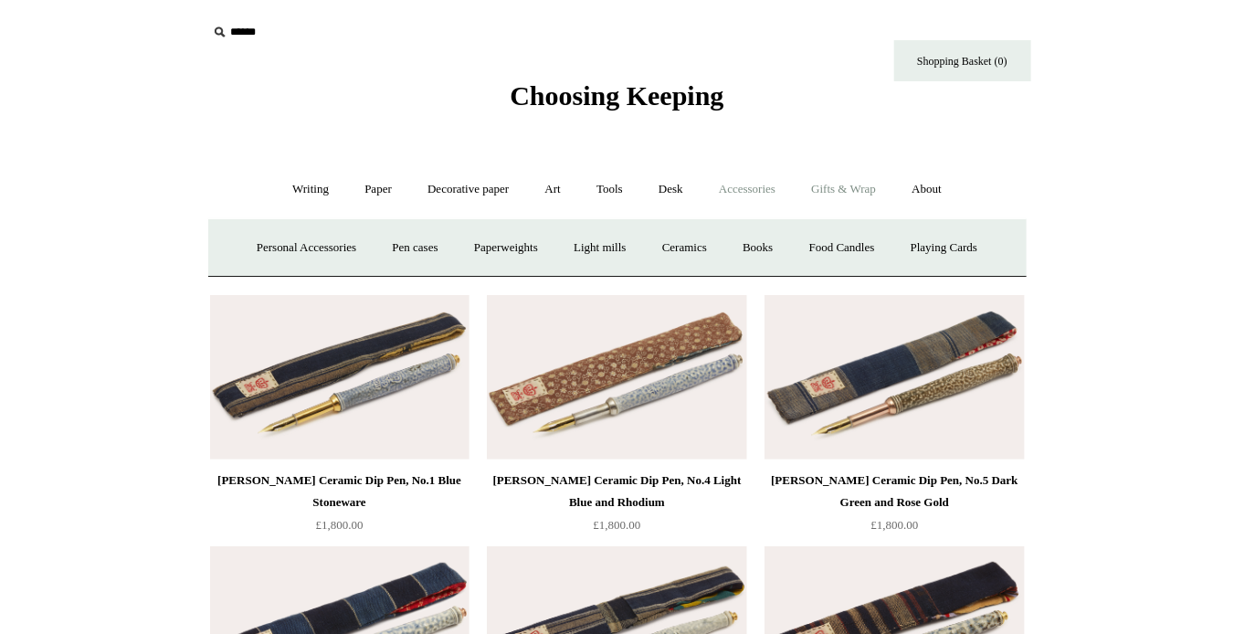
click at [847, 190] on link "Gifts & Wrap +" at bounding box center [843, 189] width 98 height 48
